Goal: Find specific page/section: Find specific page/section

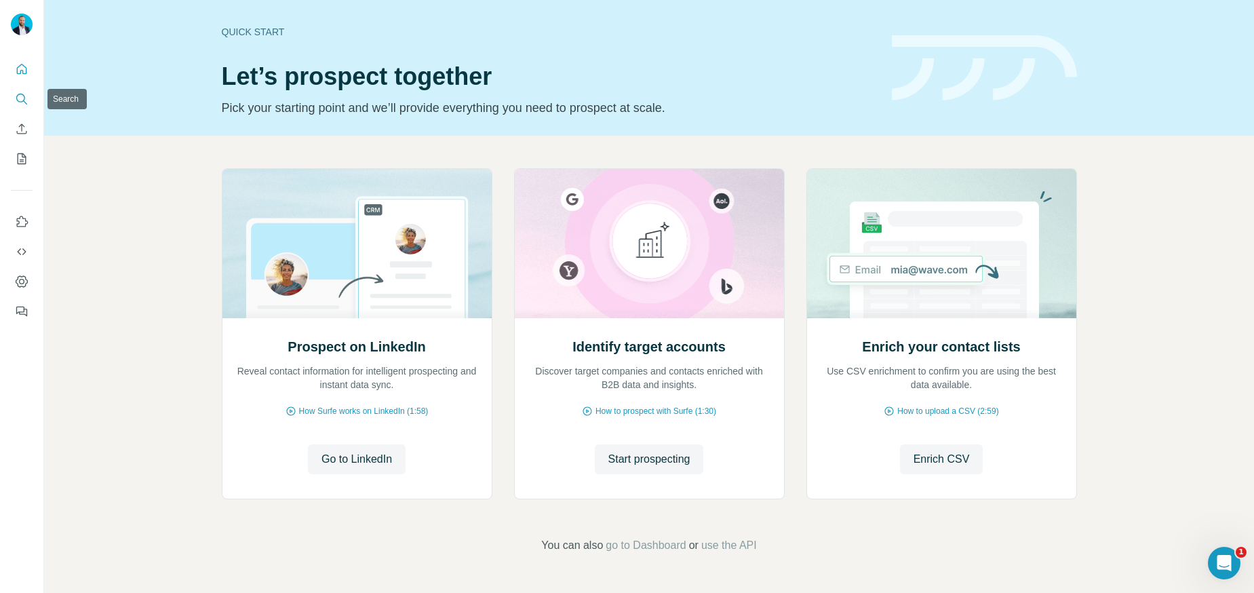
click at [25, 97] on icon "Search" at bounding box center [22, 99] width 14 height 14
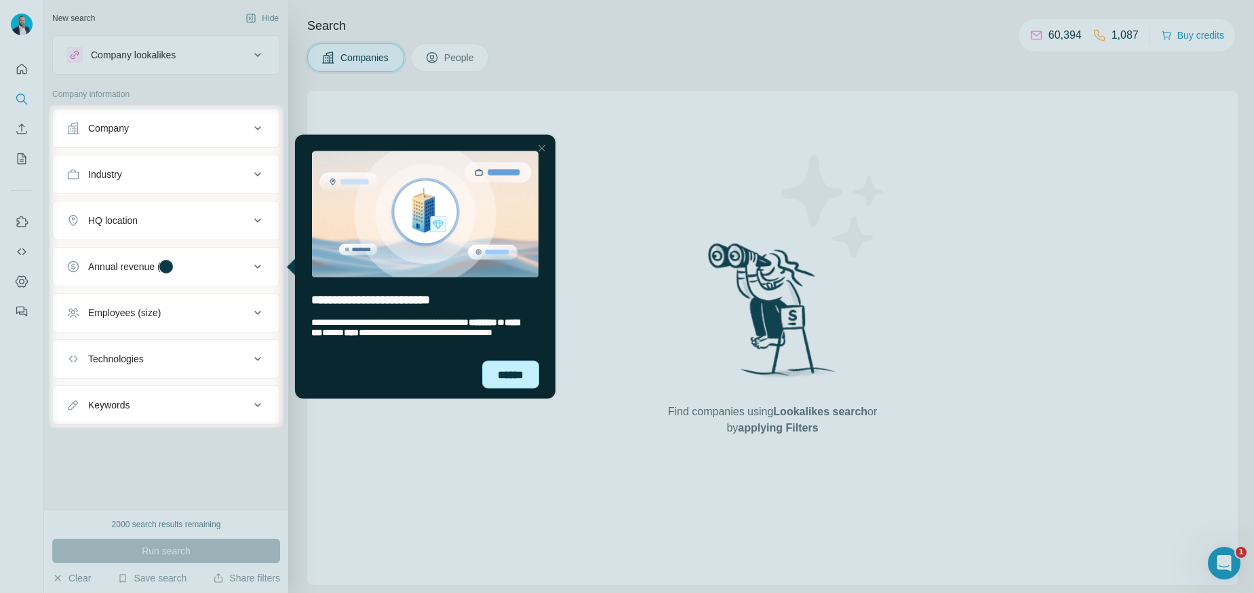
click at [503, 365] on div "******" at bounding box center [510, 374] width 57 height 28
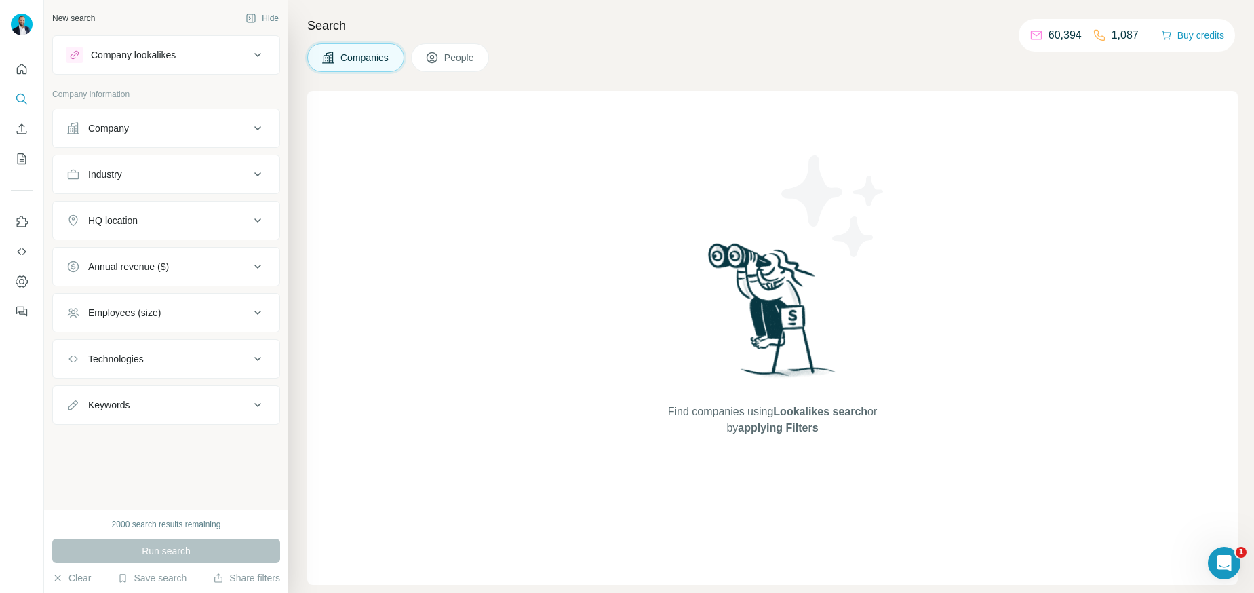
click at [237, 252] on div at bounding box center [627, 370] width 1254 height 445
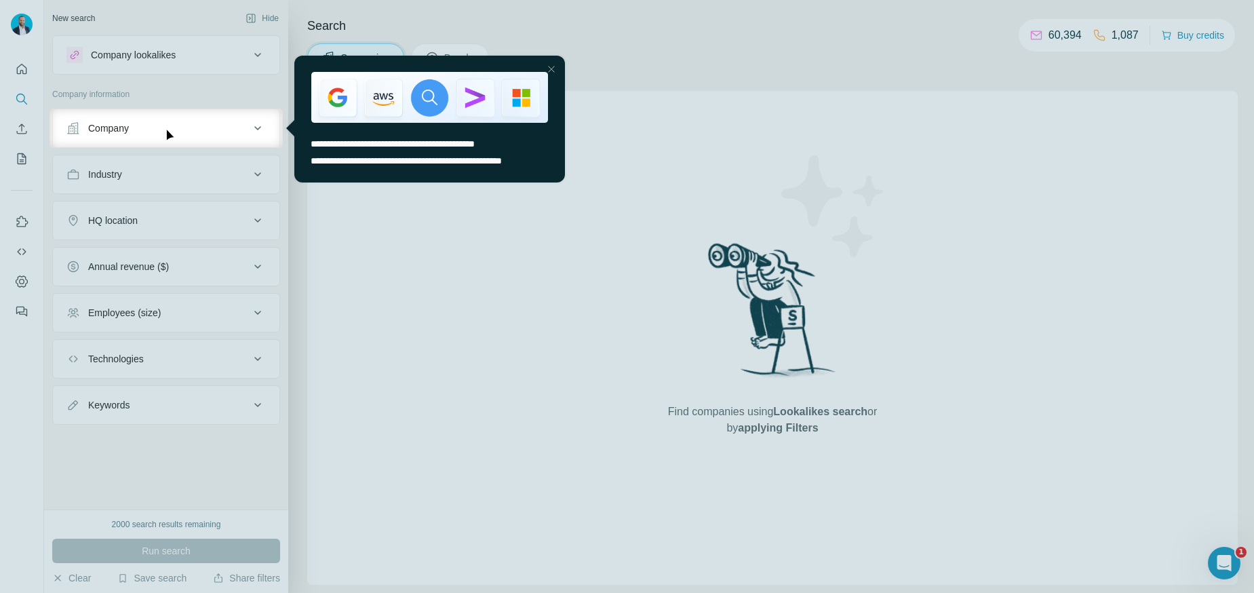
click at [242, 259] on div at bounding box center [627, 370] width 1254 height 445
drag, startPoint x: 369, startPoint y: 264, endPoint x: 376, endPoint y: 262, distance: 7.7
click at [372, 263] on div at bounding box center [627, 370] width 1254 height 445
click at [550, 66] on div at bounding box center [551, 69] width 16 height 16
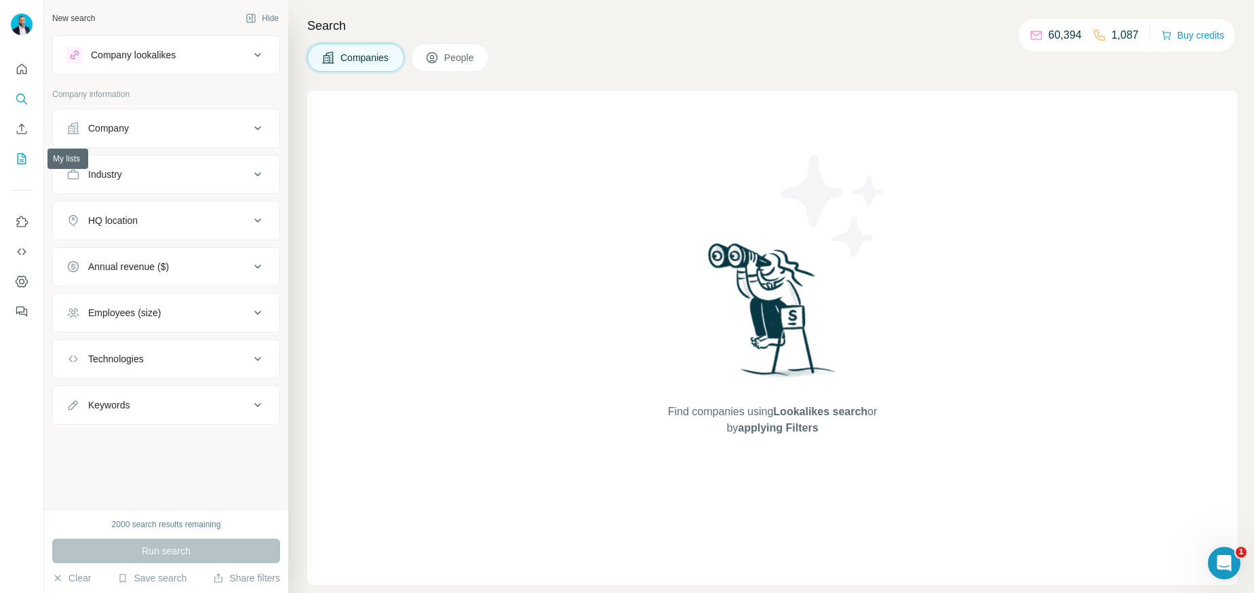
click at [19, 163] on icon "My lists" at bounding box center [22, 158] width 9 height 11
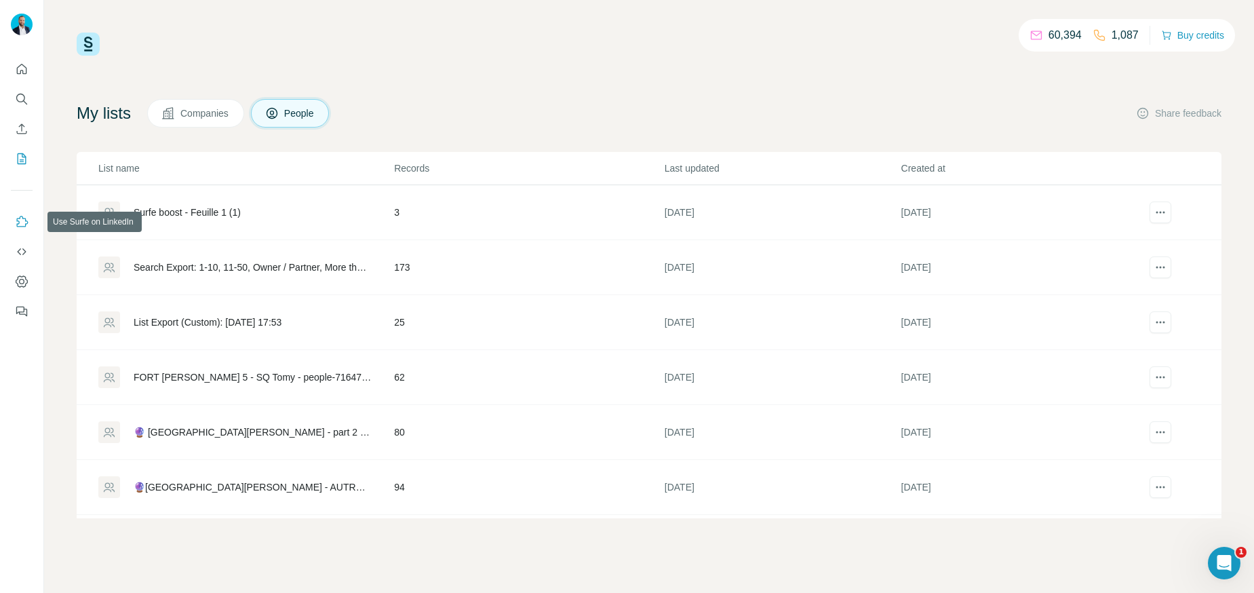
click at [25, 222] on icon "Use Surfe on LinkedIn" at bounding box center [22, 222] width 14 height 14
click at [25, 280] on icon "Dashboard" at bounding box center [22, 282] width 14 height 14
